Goal: Information Seeking & Learning: Find specific page/section

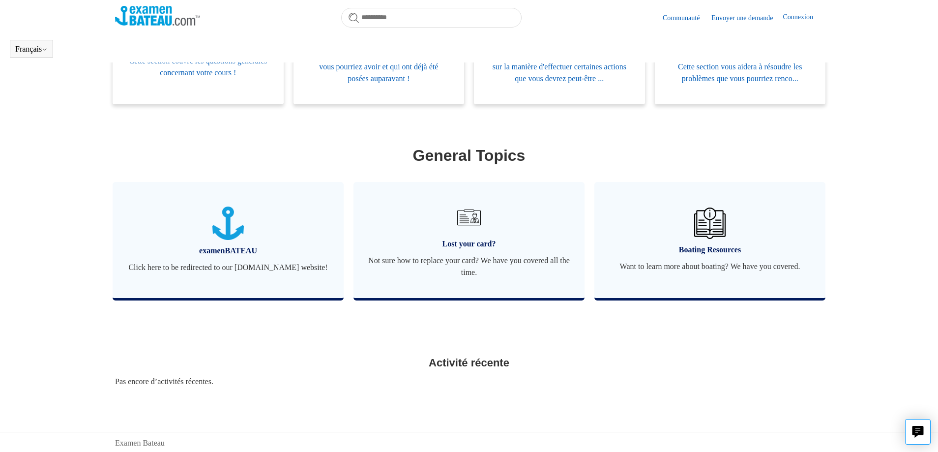
scroll to position [268, 0]
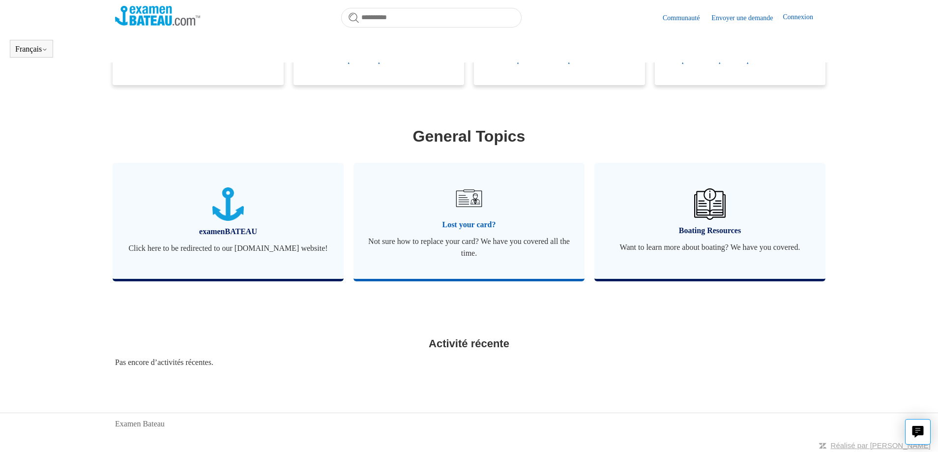
click at [474, 234] on link "Lost your card? Not sure how to replace your card? We have you covered all the …" at bounding box center [469, 221] width 231 height 116
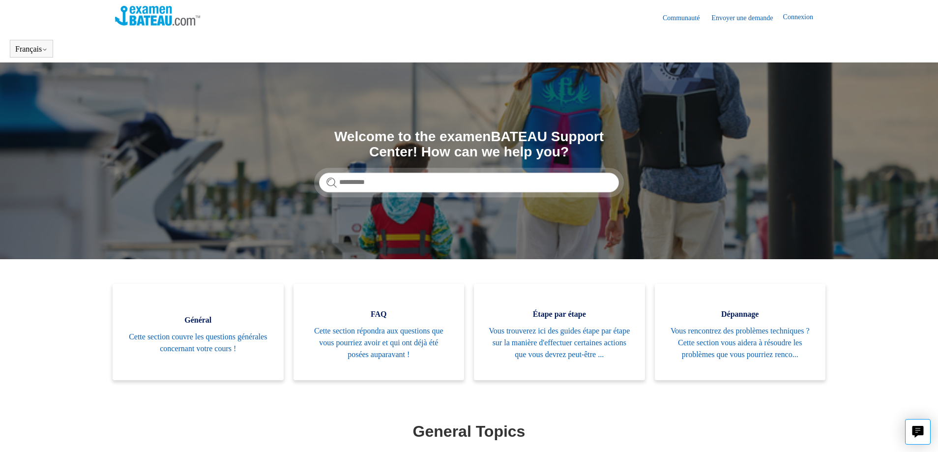
click at [745, 17] on link "Envoyer une demande" at bounding box center [747, 18] width 71 height 10
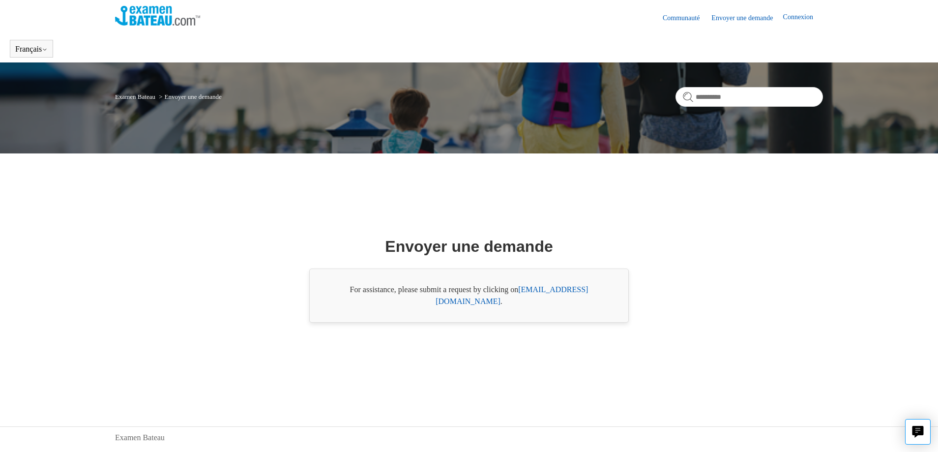
click at [563, 297] on link "support@boat-ed.com" at bounding box center [512, 295] width 152 height 20
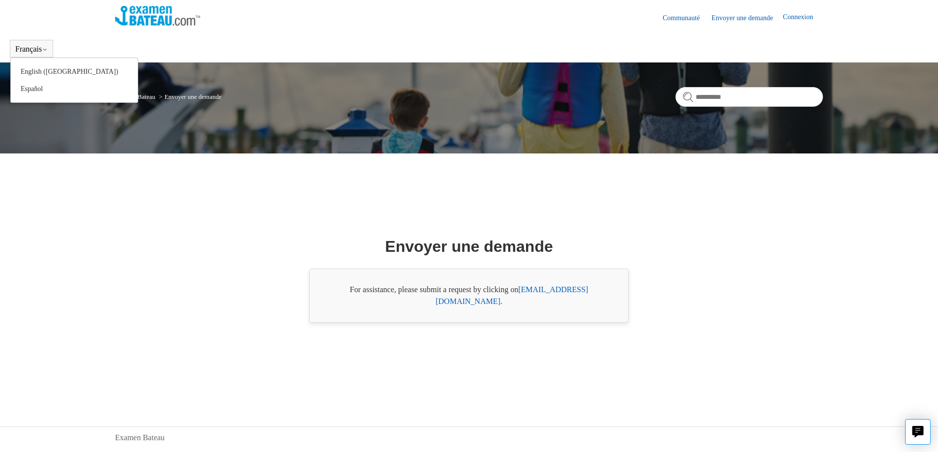
click at [38, 48] on button "Français" at bounding box center [31, 49] width 32 height 9
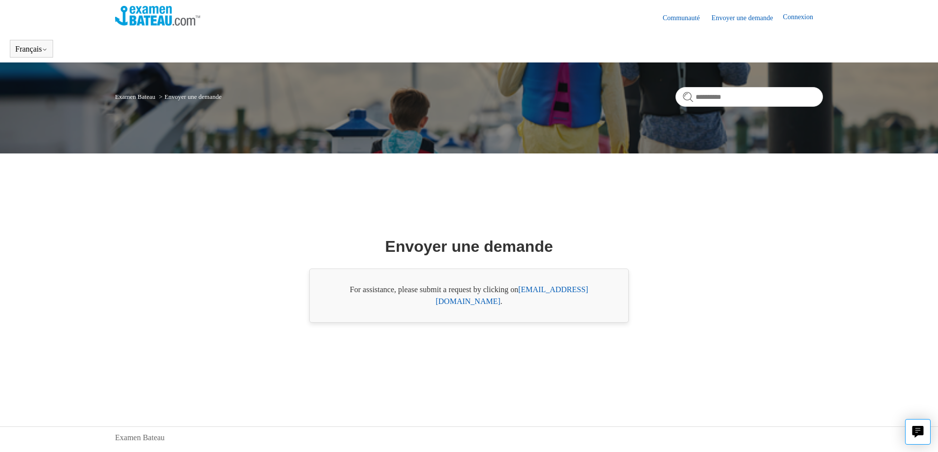
click at [165, 21] on img at bounding box center [157, 16] width 85 height 20
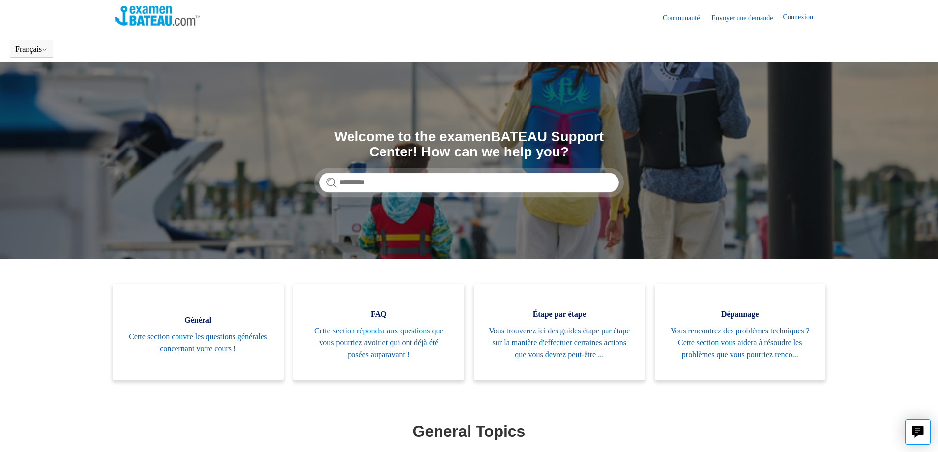
click at [143, 22] on img at bounding box center [157, 16] width 85 height 20
click at [148, 23] on img at bounding box center [157, 16] width 85 height 20
